Goal: Find specific page/section: Find specific page/section

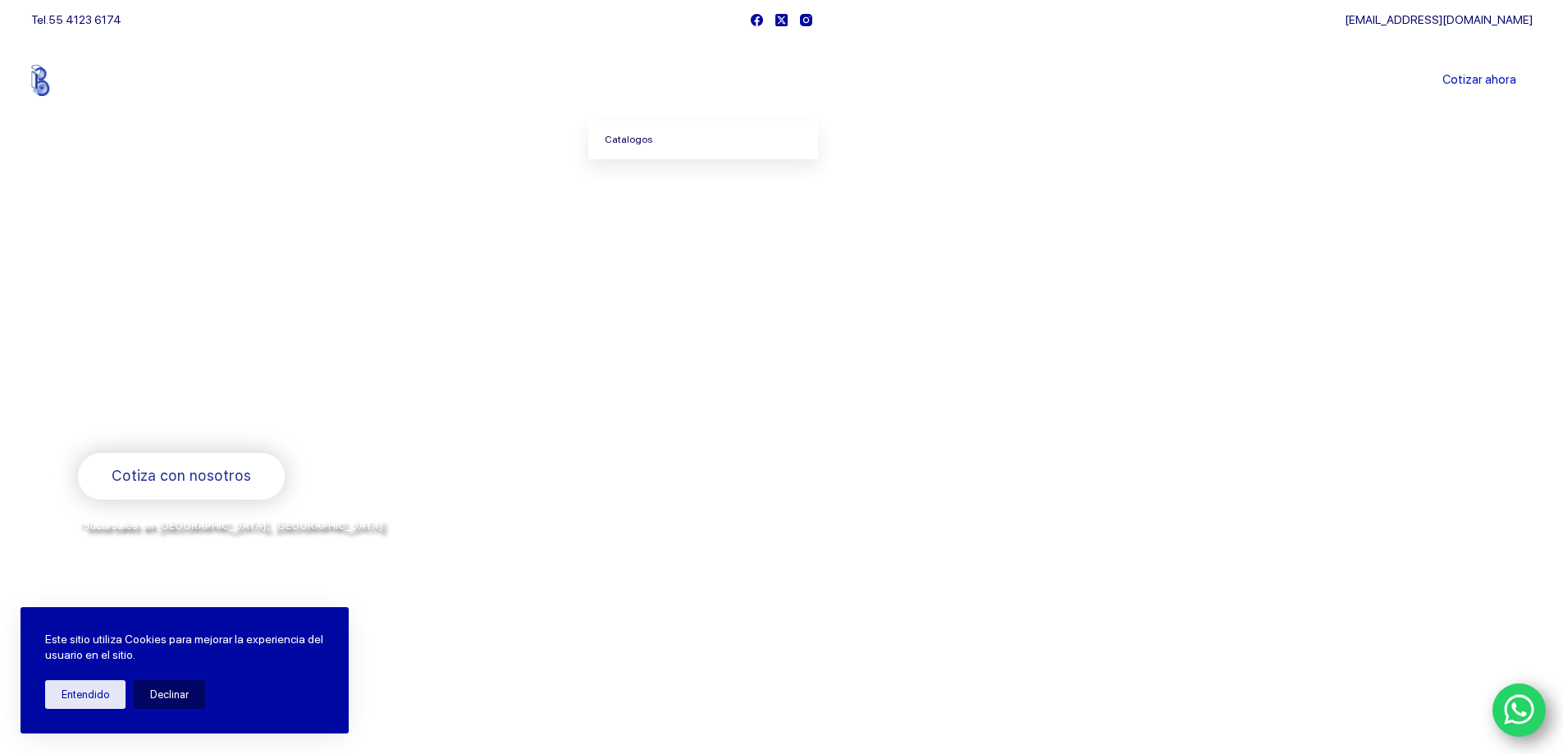
click at [628, 138] on link "Catalogos" at bounding box center [703, 140] width 230 height 38
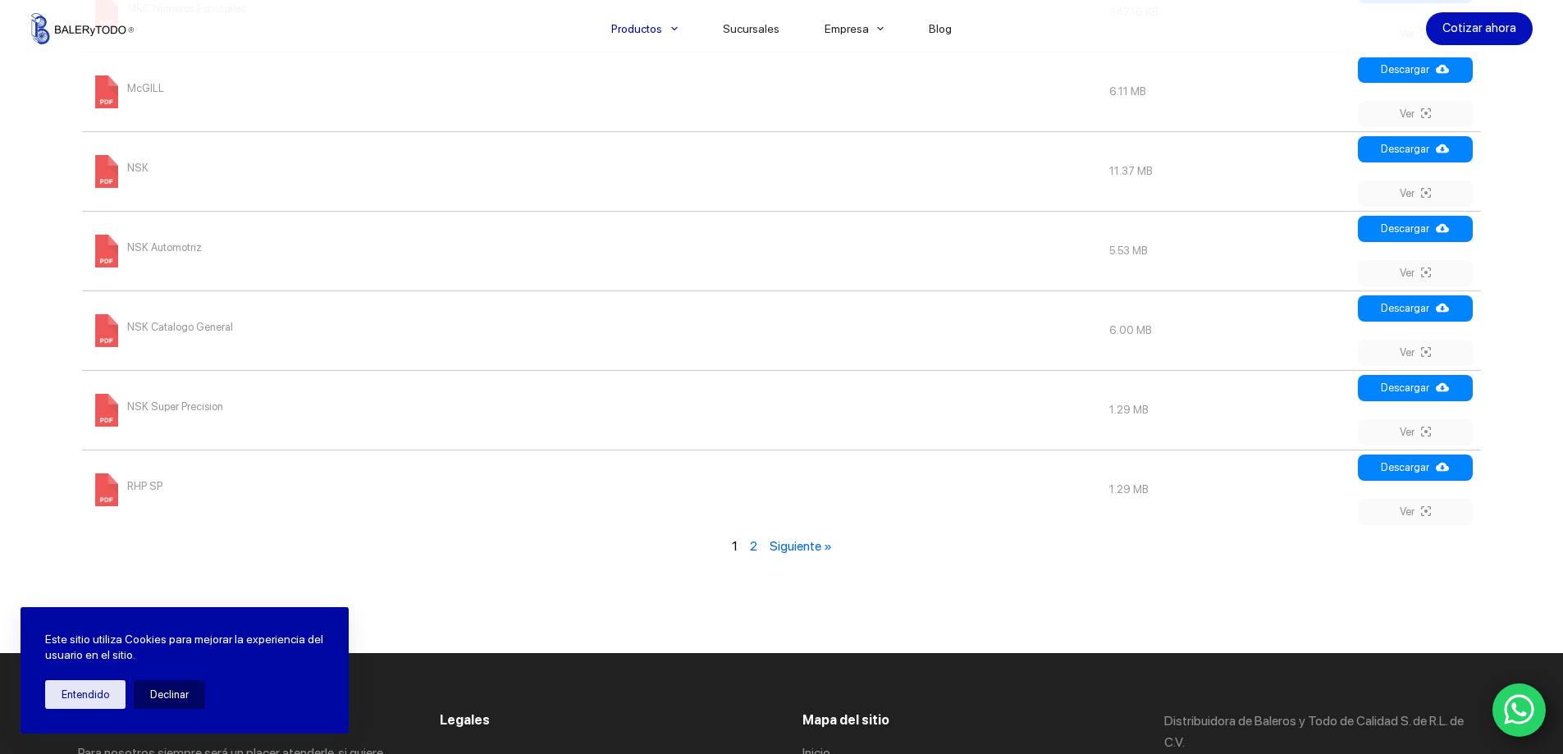
scroll to position [1887, 0]
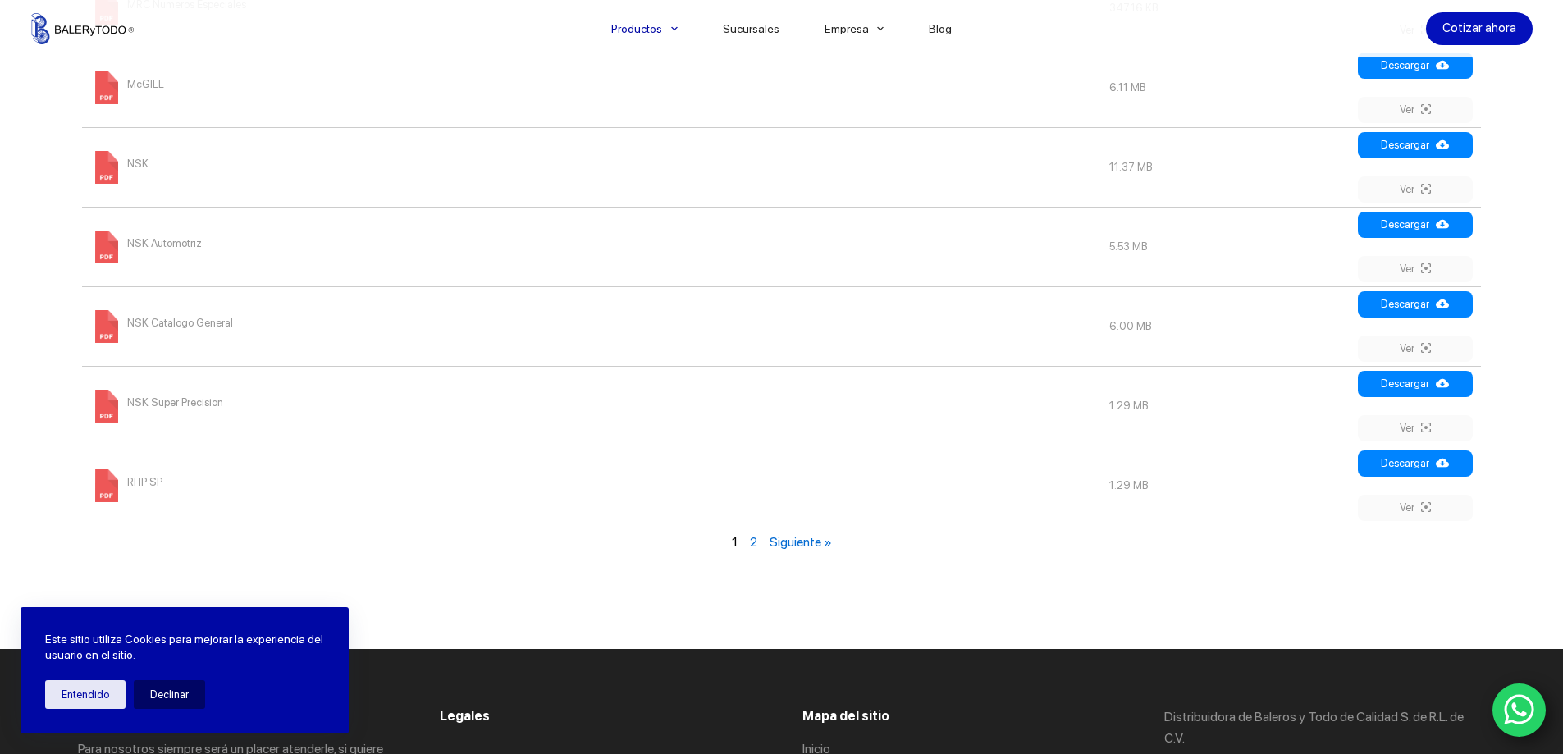
click at [755, 545] on link "2" at bounding box center [753, 542] width 7 height 16
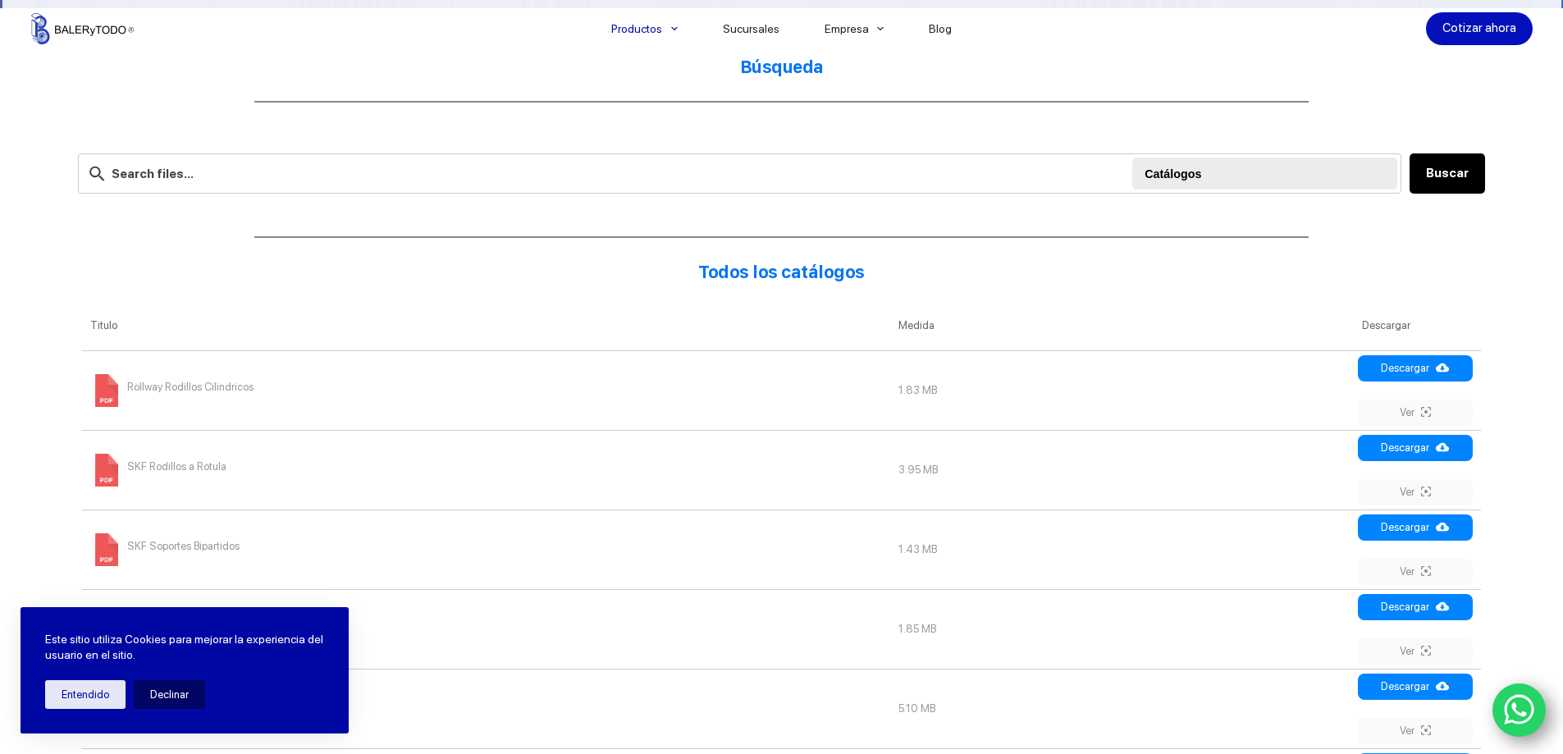
scroll to position [443, 0]
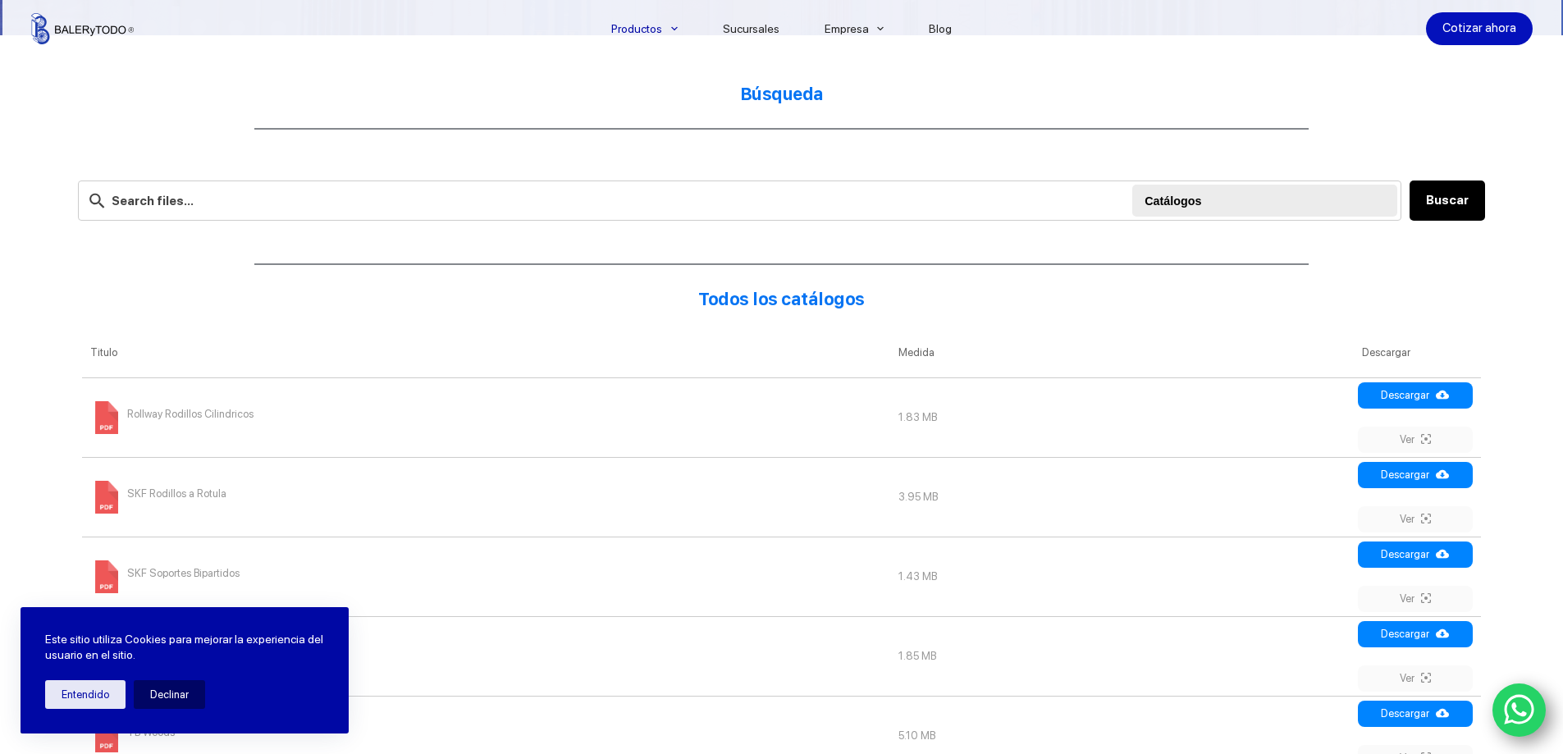
scroll to position [1270, 0]
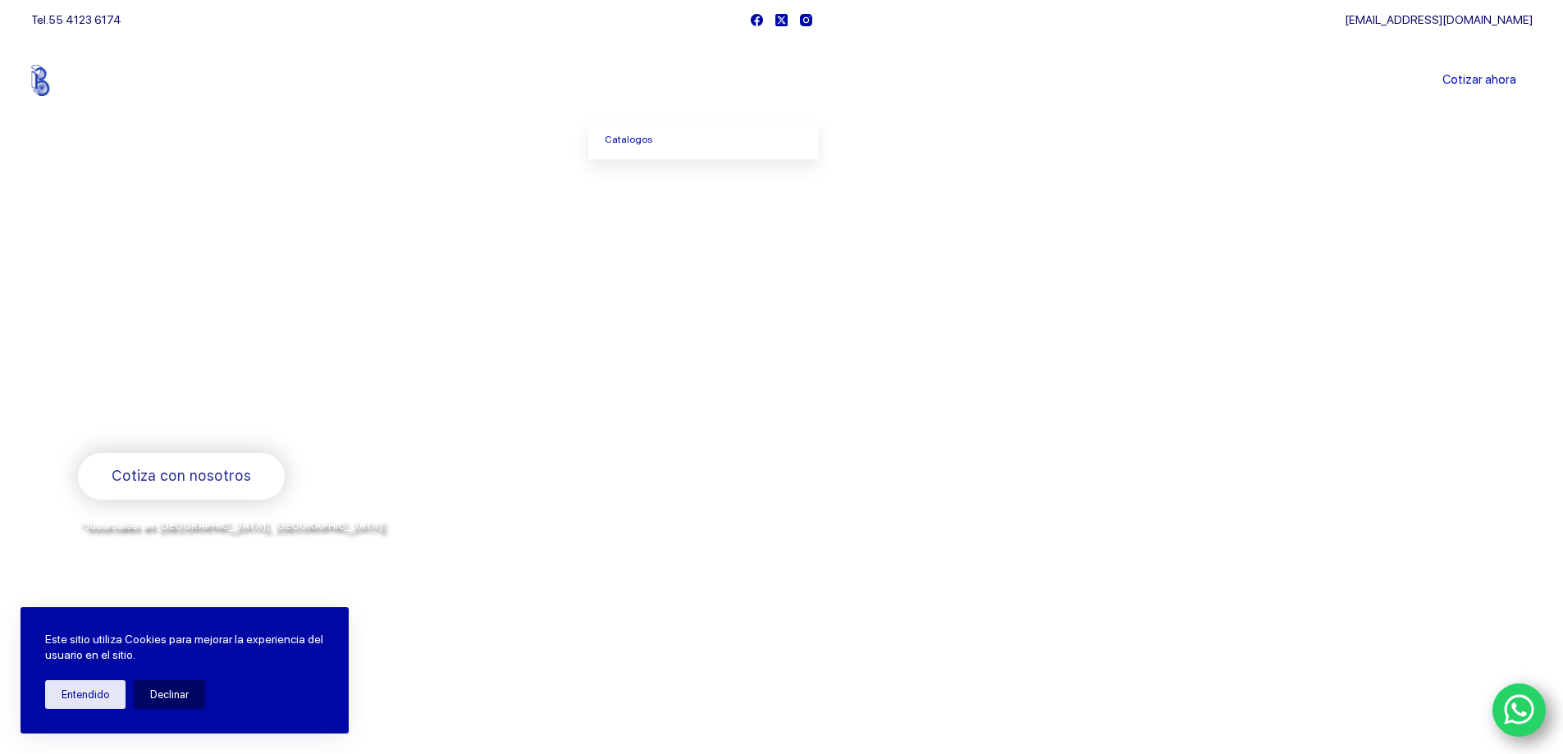
click at [641, 80] on link "Productos" at bounding box center [644, 80] width 112 height 0
click at [637, 136] on link "Catalogos" at bounding box center [703, 140] width 230 height 38
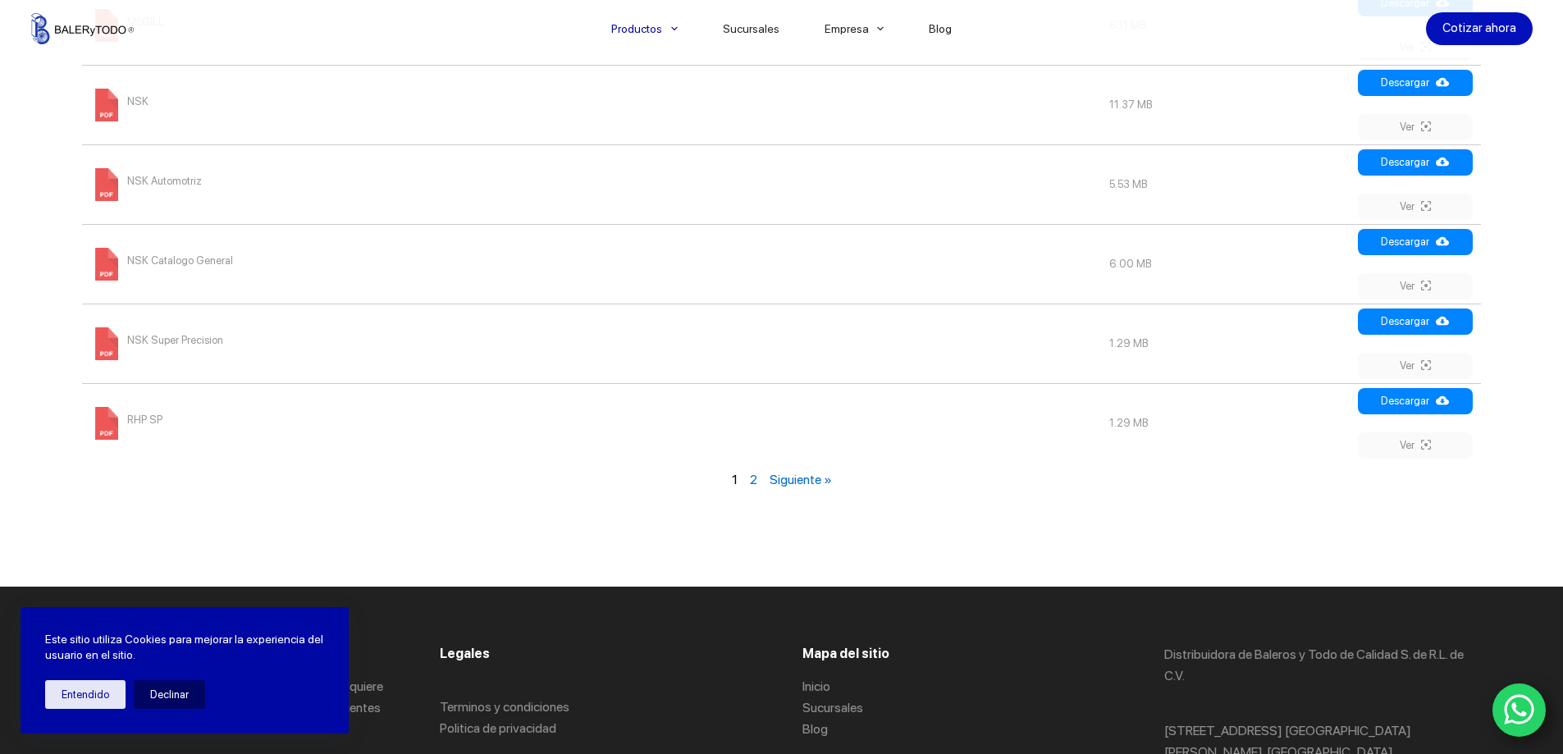
scroll to position [2051, 0]
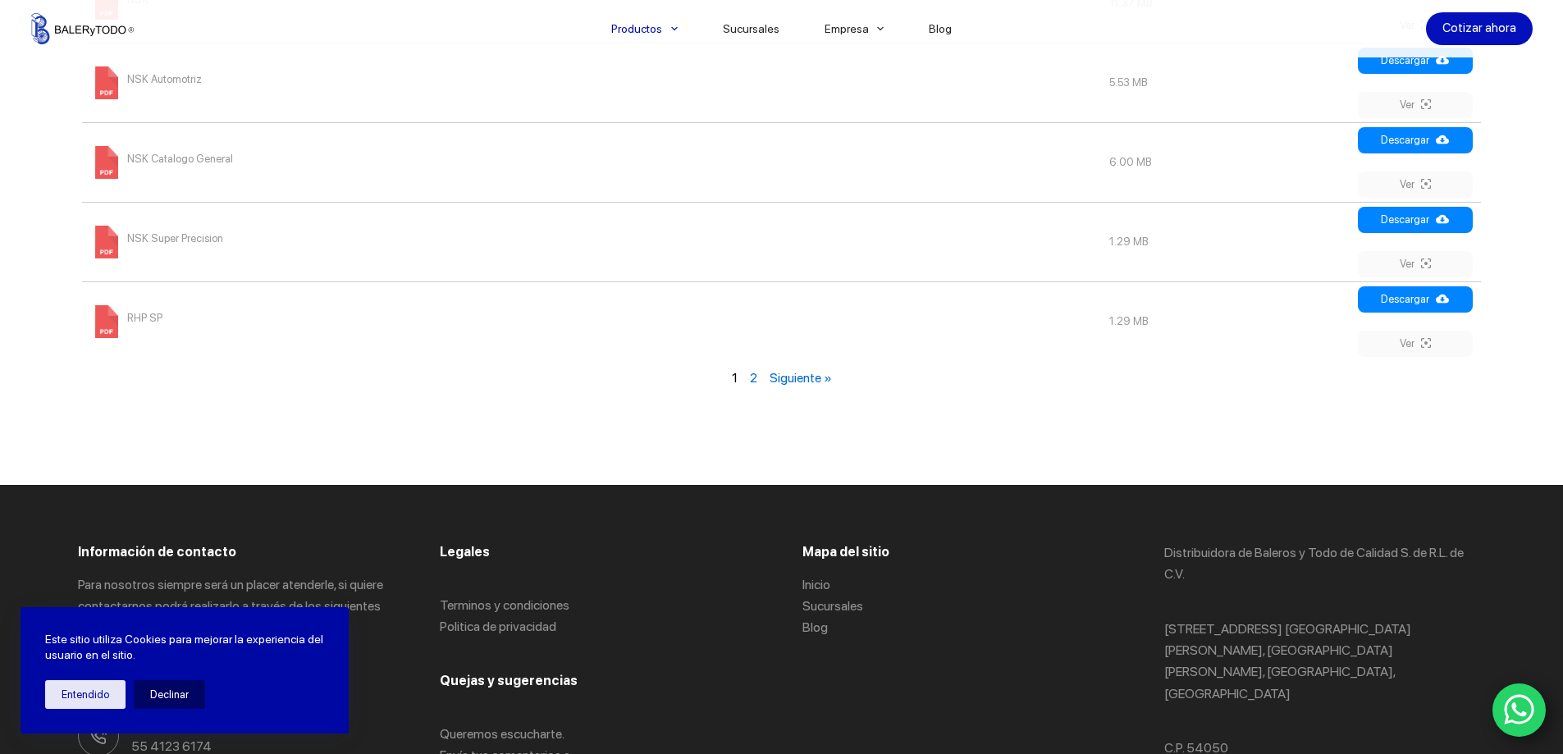
click at [754, 378] on link "2" at bounding box center [753, 378] width 7 height 16
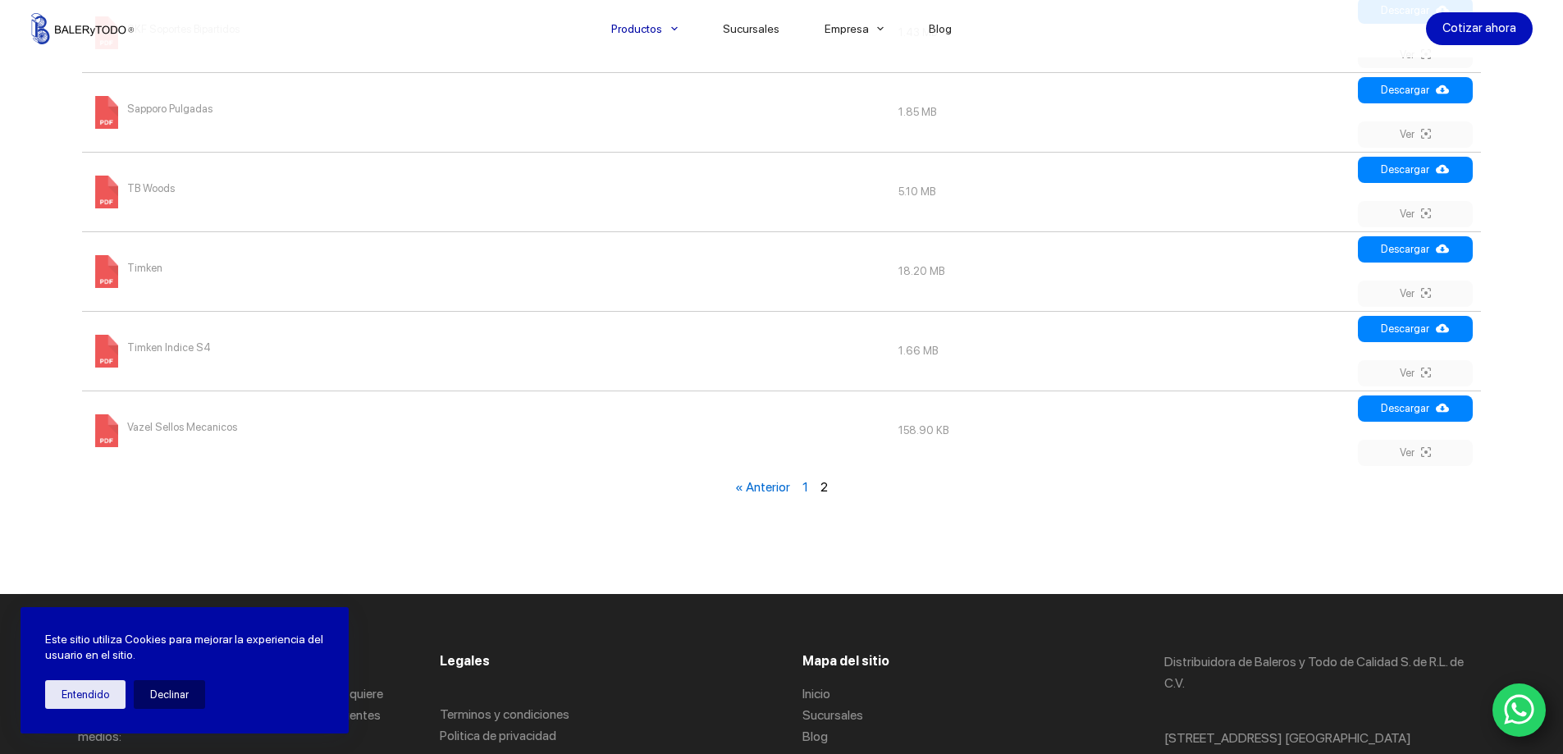
scroll to position [1099, 0]
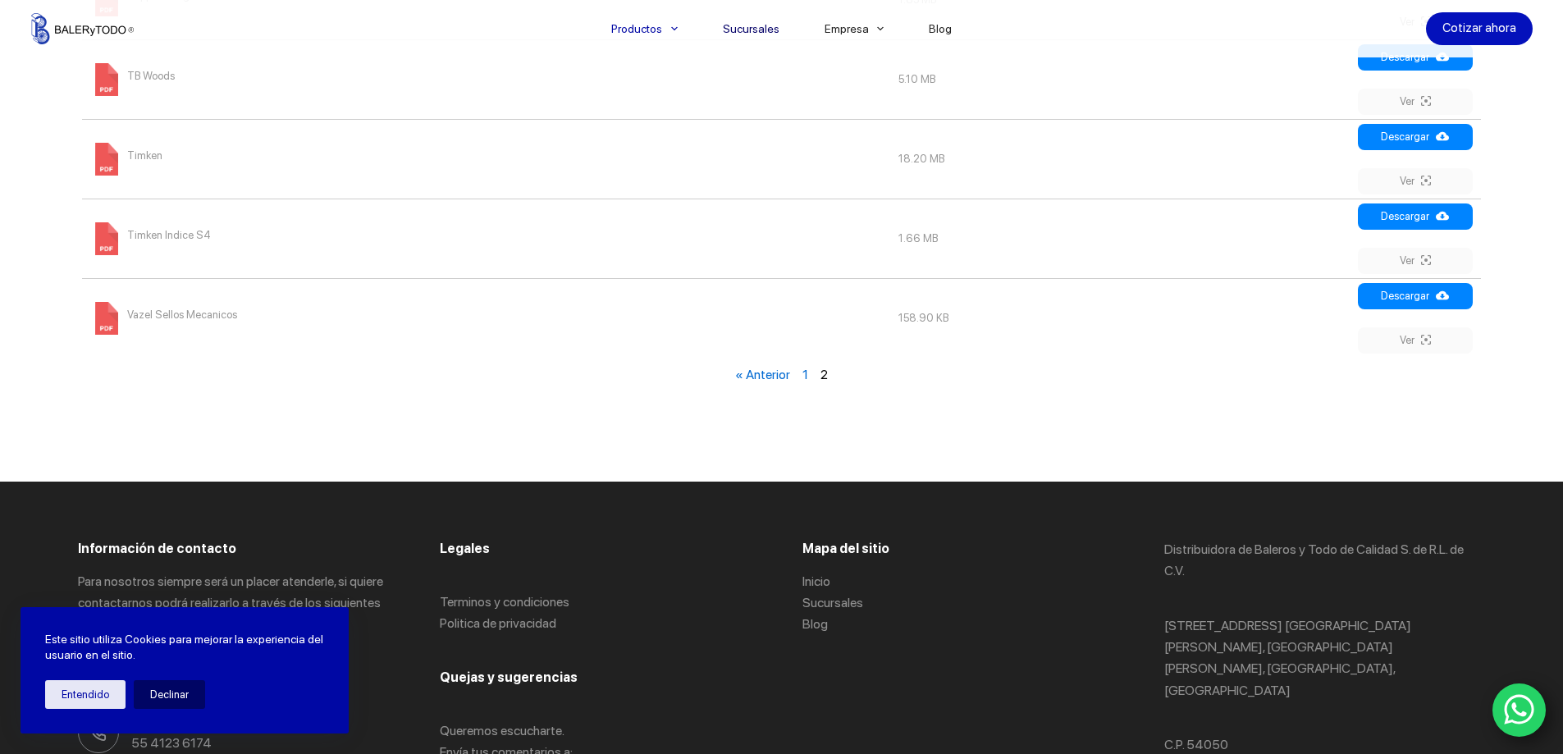
scroll to position [1270, 0]
